Goal: Information Seeking & Learning: Learn about a topic

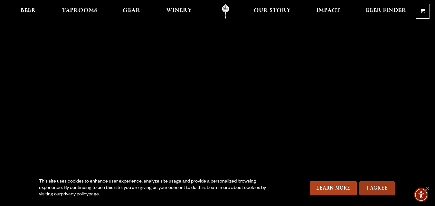
click at [374, 188] on link "I Agree" at bounding box center [376, 189] width 35 height 14
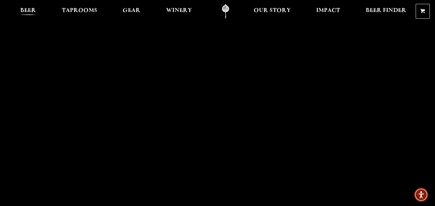
click at [28, 9] on span "Beer" at bounding box center [28, 10] width 16 height 5
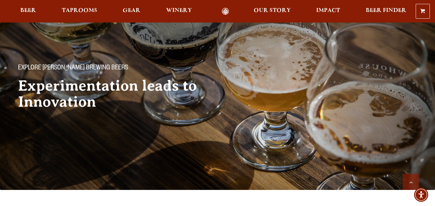
scroll to position [291, 0]
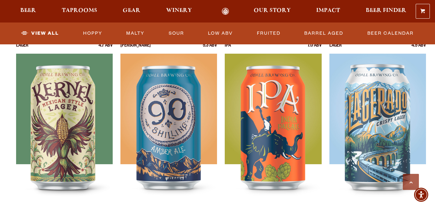
drag, startPoint x: 437, startPoint y: 20, endPoint x: 437, endPoint y: 50, distance: 30.0
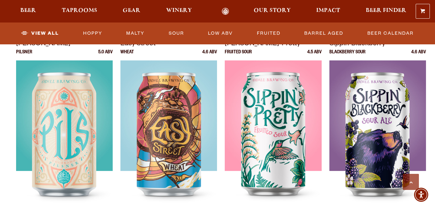
scroll to position [478, 0]
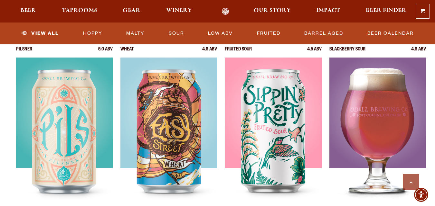
click at [381, 128] on img at bounding box center [377, 138] width 97 height 161
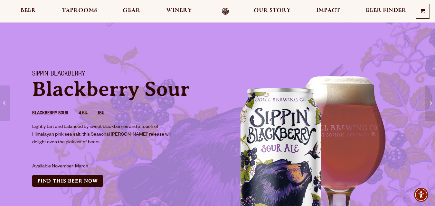
scroll to position [61, 0]
